Goal: Transaction & Acquisition: Register for event/course

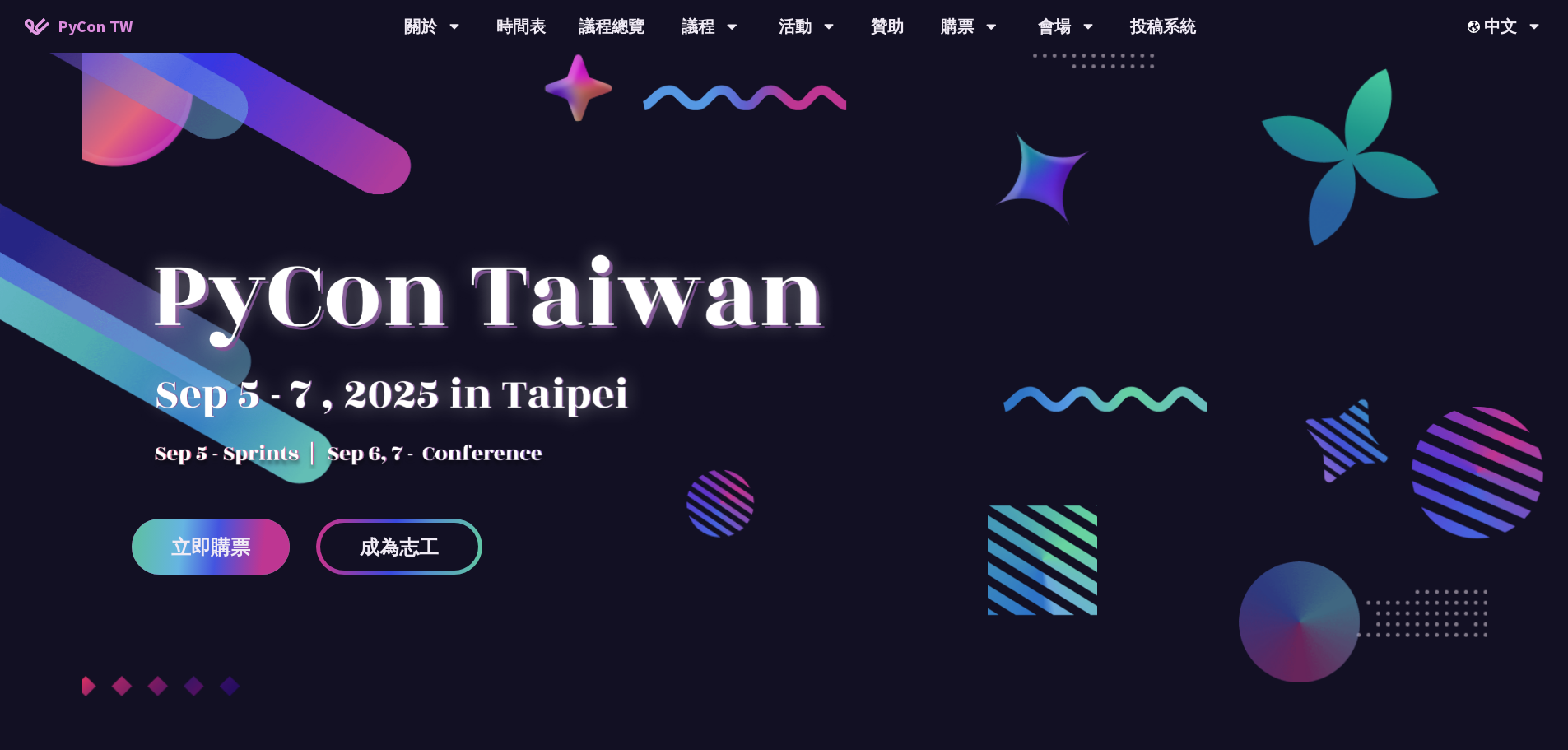
click at [193, 537] on span "立即購票" at bounding box center [210, 547] width 79 height 21
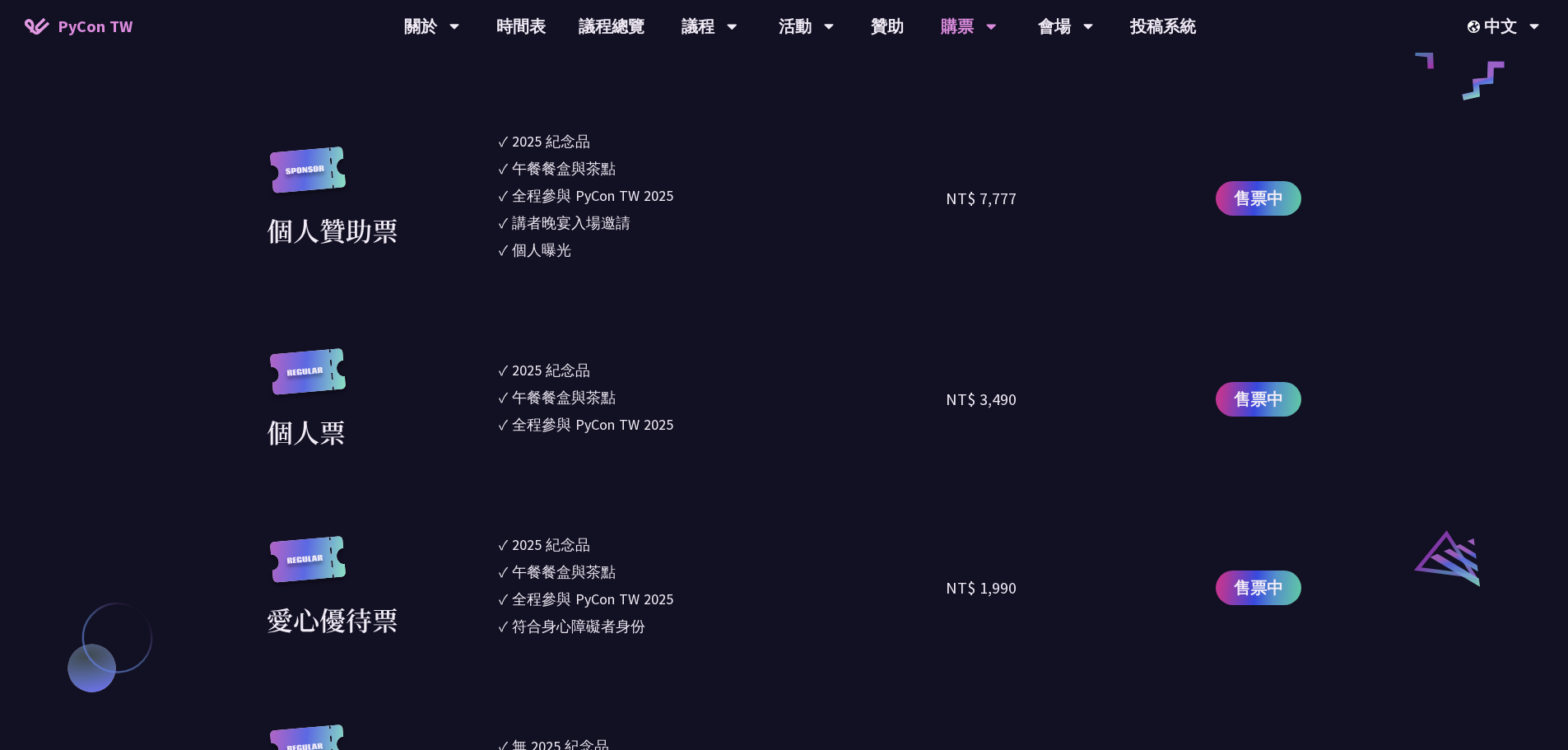
scroll to position [1565, 0]
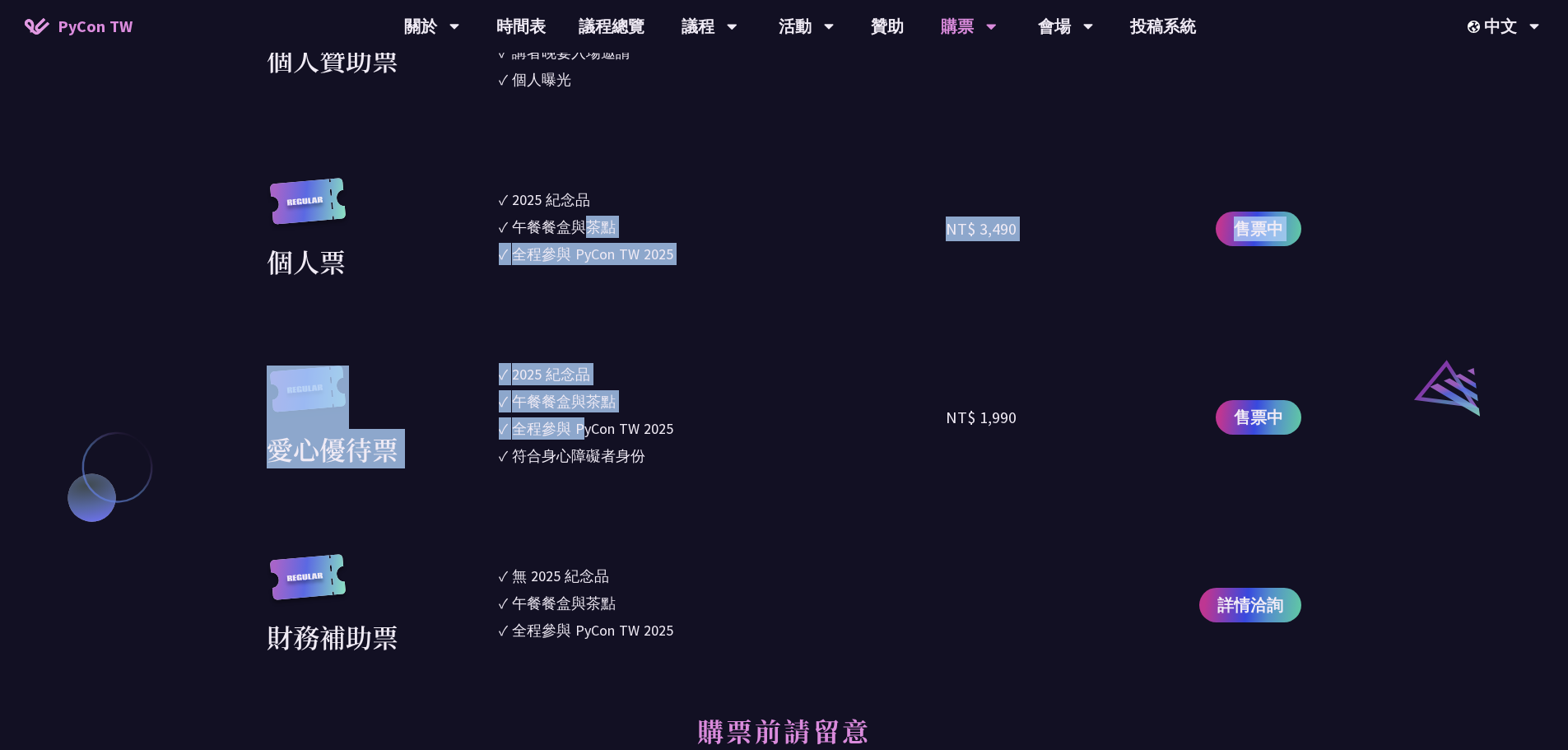
drag, startPoint x: 583, startPoint y: 238, endPoint x: 585, endPoint y: 442, distance: 204.0
click at [585, 441] on section "企業票 ✓ 2025 紀念品 ✓ 午餐餐盒與茶點 ✓ 全程參與 PyCon TW 2025 ✓ 活動結束後一週提供企業報帳發票 NT$ 6,000 售票中 企…" at bounding box center [784, 89] width 1035 height 1133
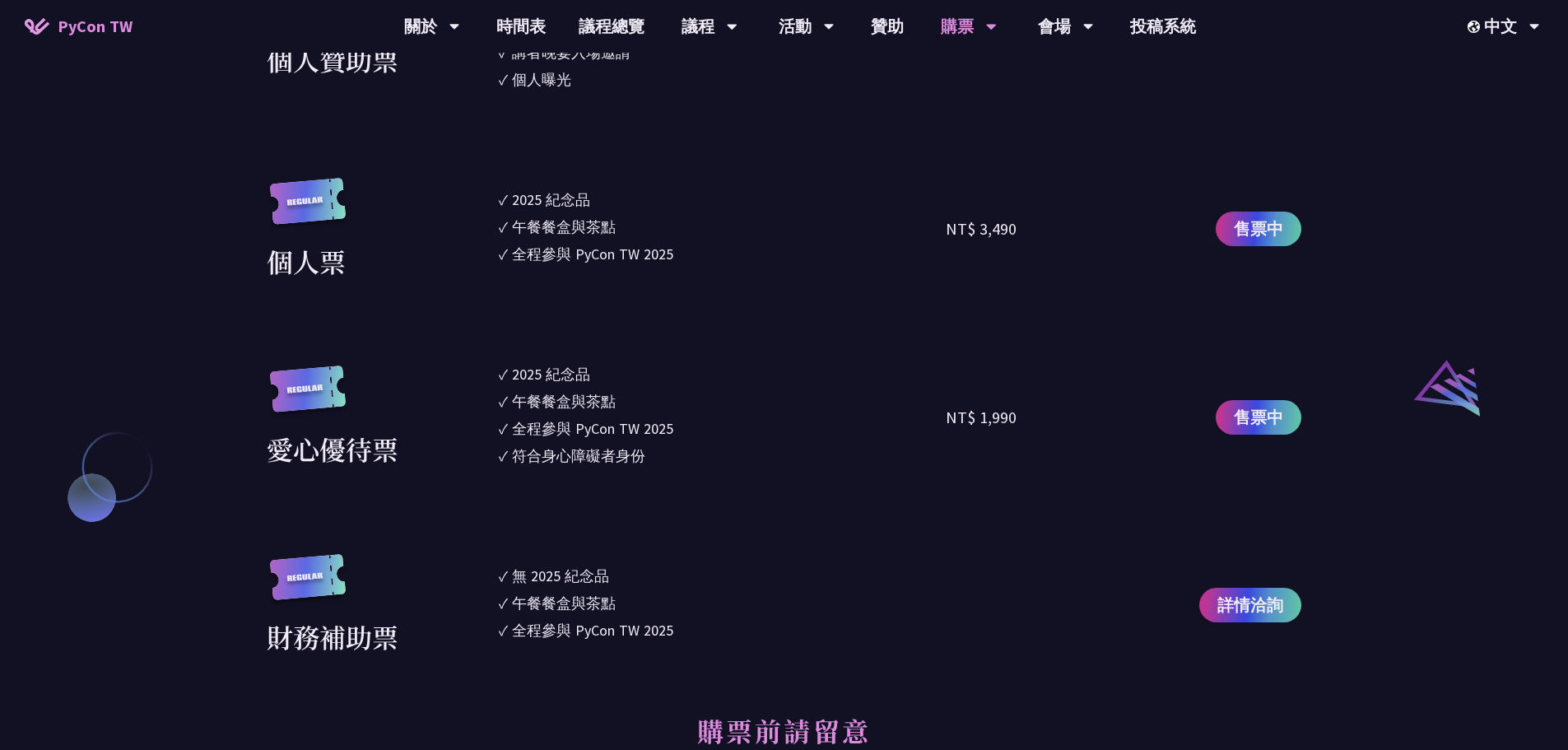
click at [586, 444] on div "符合身心障礙者身份" at bounding box center [578, 456] width 133 height 23
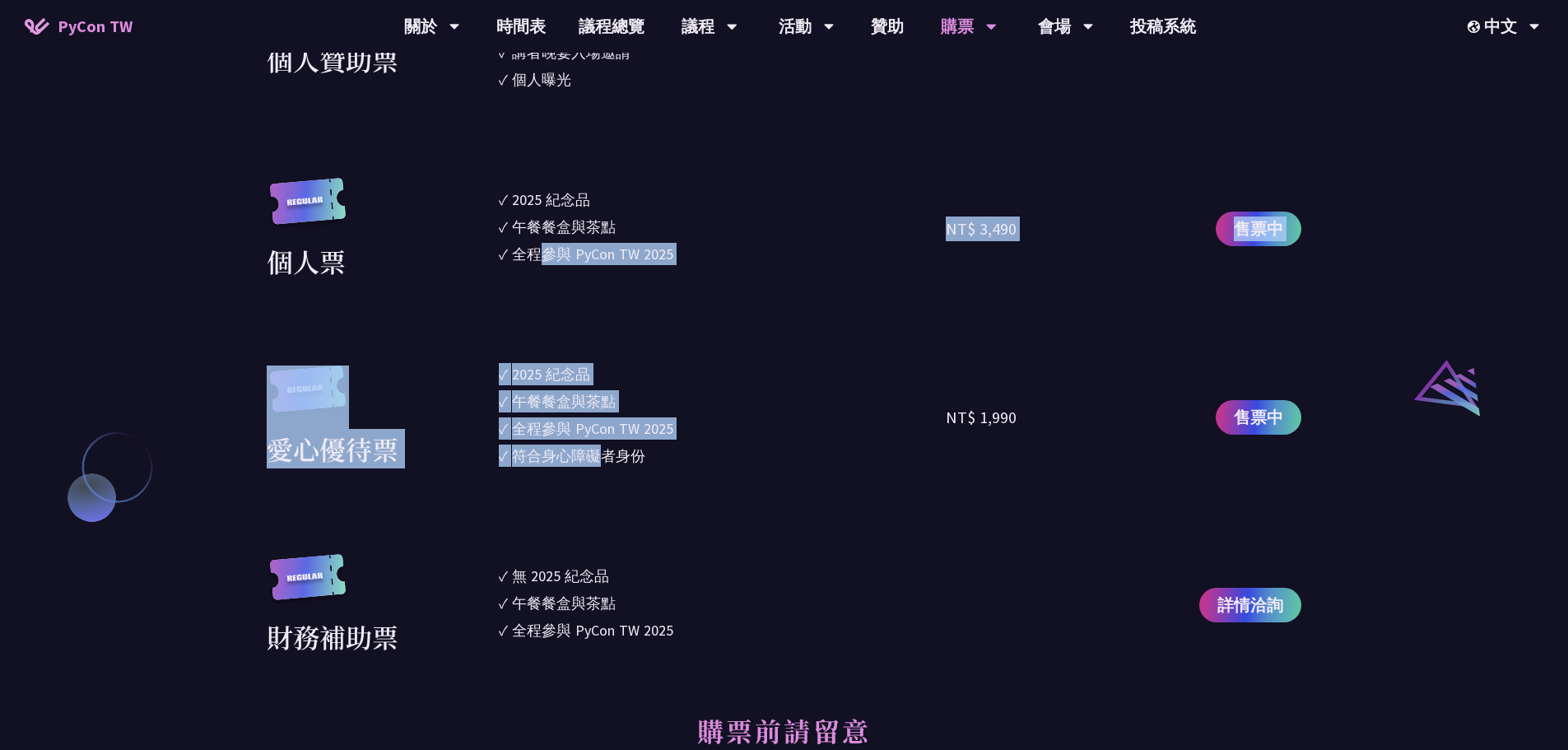
drag, startPoint x: 586, startPoint y: 444, endPoint x: 556, endPoint y: 239, distance: 207.2
click at [557, 254] on section "企業票 ✓ 2025 紀念品 ✓ 午餐餐盒與茶點 ✓ 全程參與 PyCon TW 2025 ✓ 活動結束後一週提供企業報帳發票 NT$ 6,000 售票中 企…" at bounding box center [784, 89] width 1035 height 1133
drag, startPoint x: 555, startPoint y: 214, endPoint x: 579, endPoint y: 400, distance: 187.5
click at [578, 392] on section "企業票 ✓ 2025 紀念品 ✓ 午餐餐盒與茶點 ✓ 全程參與 PyCon TW 2025 ✓ 活動結束後一週提供企業報帳發票 NT$ 6,000 售票中 企…" at bounding box center [784, 89] width 1035 height 1133
click at [580, 401] on div "午餐餐盒與茶點" at bounding box center [564, 402] width 104 height 23
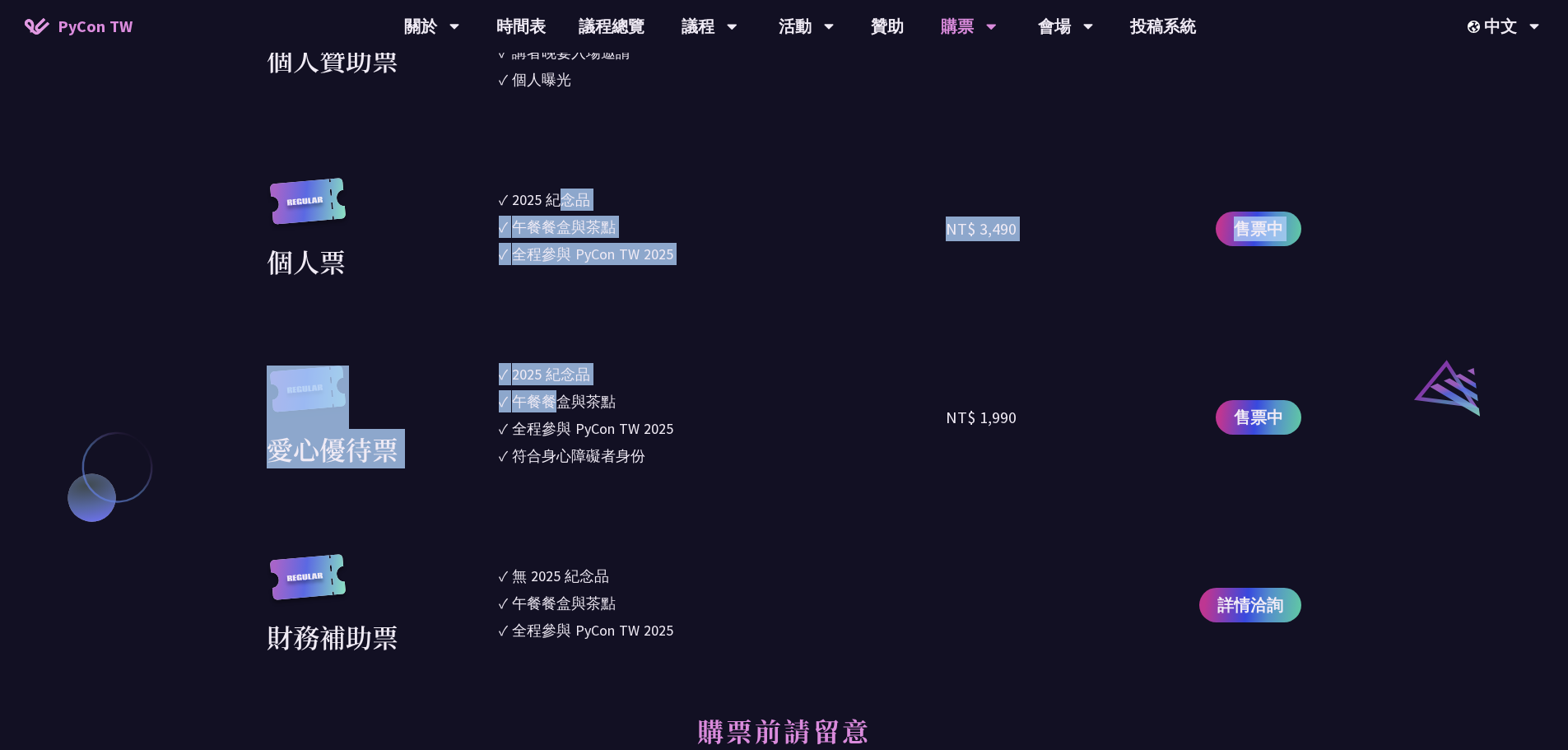
drag, startPoint x: 557, startPoint y: 214, endPoint x: 564, endPoint y: 413, distance: 199.1
click at [562, 411] on section "企業票 ✓ 2025 紀念品 ✓ 午餐餐盒與茶點 ✓ 全程參與 PyCon TW 2025 ✓ 活動結束後一週提供企業報帳發票 NT$ 6,000 售票中 企…" at bounding box center [784, 89] width 1035 height 1133
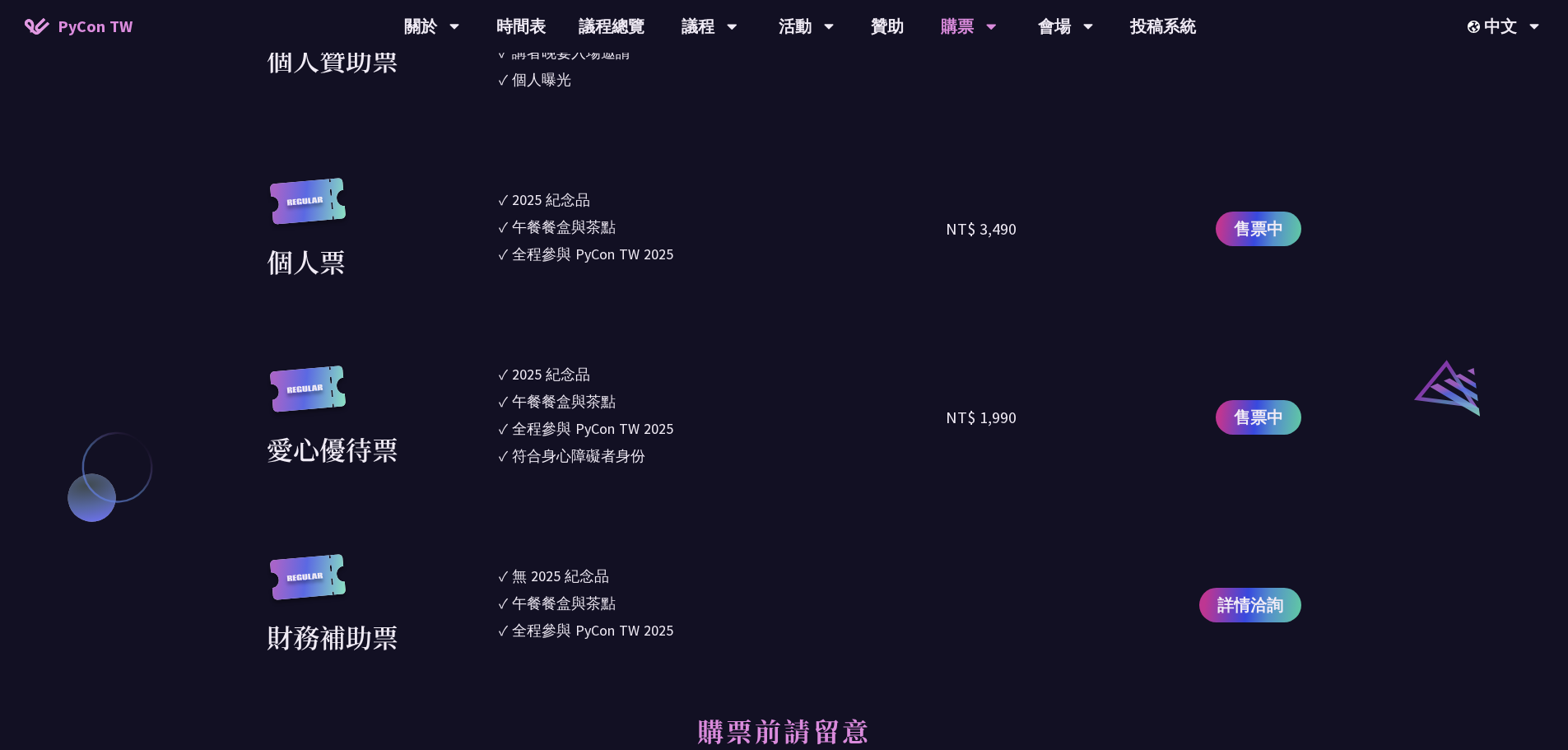
click at [571, 417] on div "全程參與 PyCon TW 2025" at bounding box center [592, 429] width 161 height 23
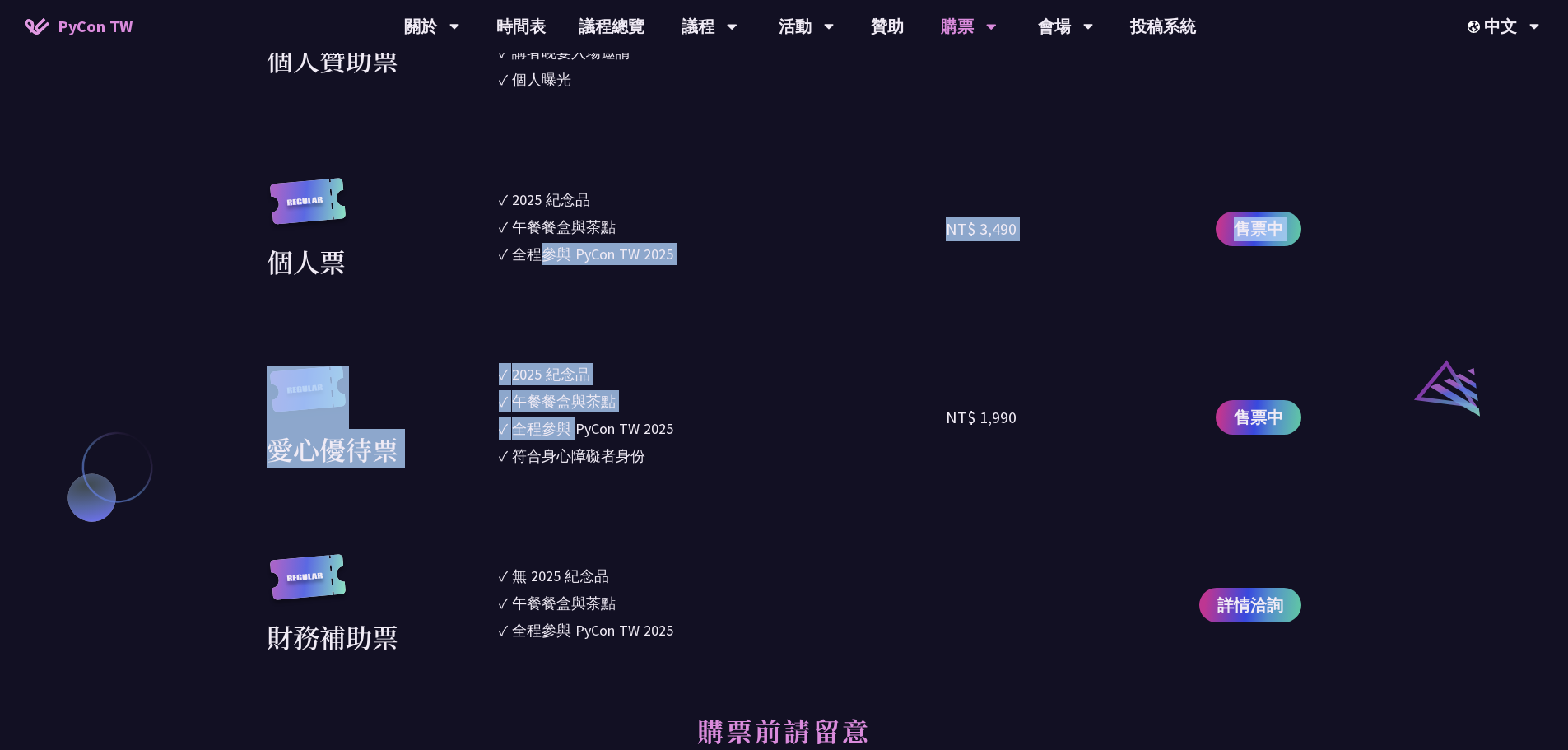
drag, startPoint x: 571, startPoint y: 417, endPoint x: 556, endPoint y: 195, distance: 222.5
click at [560, 240] on section "企業票 ✓ 2025 紀念品 ✓ 午餐餐盒與茶點 ✓ 全程參與 PyCon TW 2025 ✓ 活動結束後一週提供企業報帳發票 NT$ 6,000 售票中 企…" at bounding box center [784, 89] width 1035 height 1133
drag, startPoint x: 556, startPoint y: 195, endPoint x: 565, endPoint y: 438, distance: 243.2
click at [565, 426] on section "企業票 ✓ 2025 紀念品 ✓ 午餐餐盒與茶點 ✓ 全程參與 PyCon TW 2025 ✓ 活動結束後一週提供企業報帳發票 NT$ 6,000 售票中 企…" at bounding box center [784, 89] width 1035 height 1133
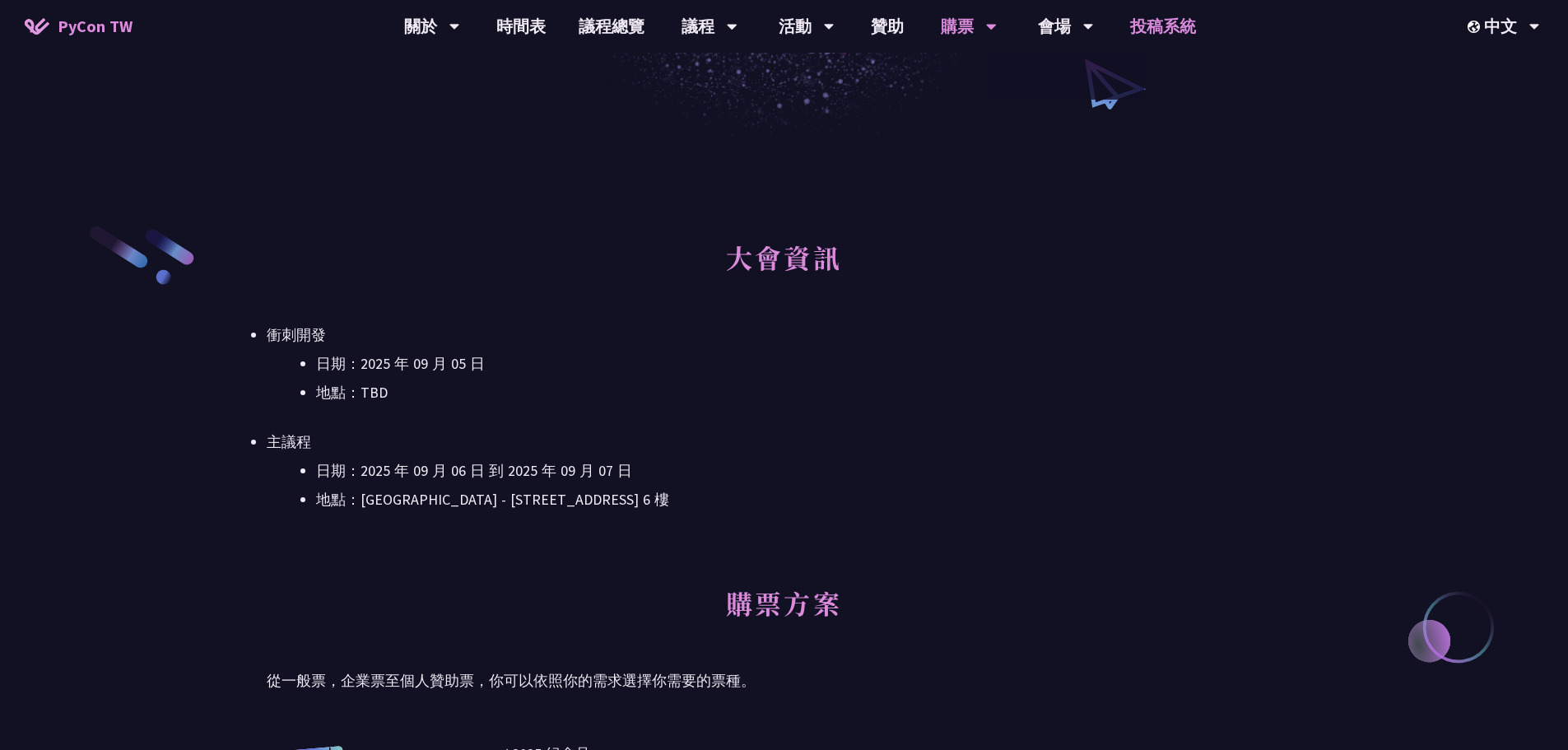
scroll to position [329, 0]
